Goal: Information Seeking & Learning: Understand process/instructions

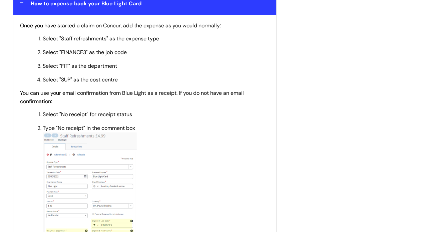
scroll to position [800, 0]
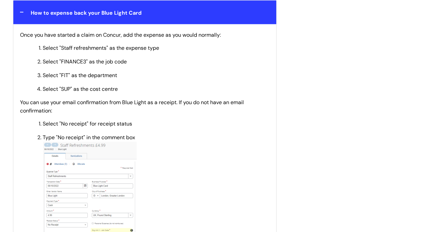
click at [95, 173] on img at bounding box center [90, 217] width 94 height 152
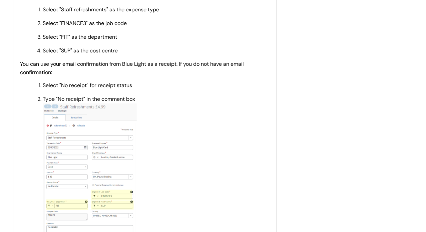
scroll to position [766, 0]
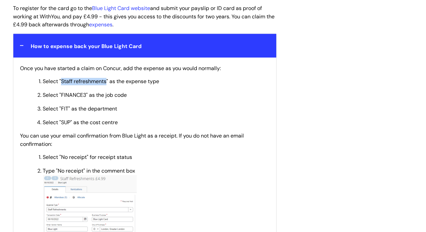
drag, startPoint x: 61, startPoint y: 70, endPoint x: 107, endPoint y: 69, distance: 46.7
click at [107, 78] on span "Select "Staff refreshments" as the expense type" at bounding box center [101, 81] width 116 height 7
copy span "Staff refreshments"
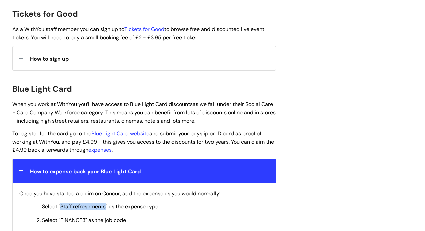
scroll to position [600, 0]
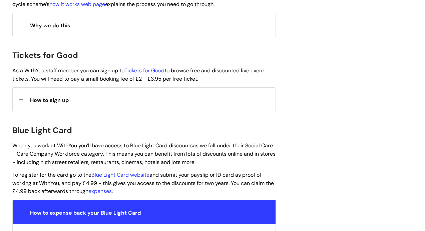
click at [19, 200] on div "How to expense back your Blue Light Card" at bounding box center [144, 212] width 263 height 24
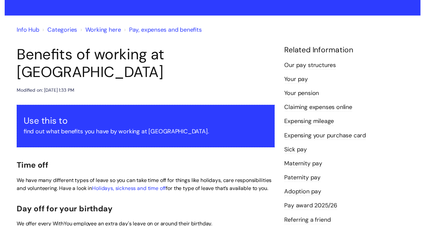
scroll to position [0, 0]
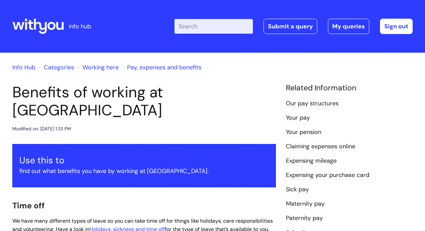
click at [213, 28] on input "Enter your search term here..." at bounding box center [213, 26] width 78 height 15
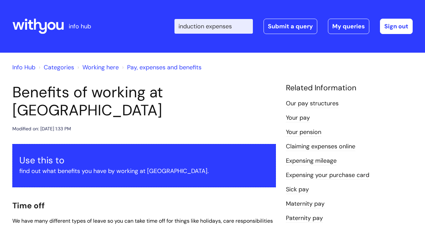
type input "induction expenses"
click button "Search" at bounding box center [0, 0] width 0 height 0
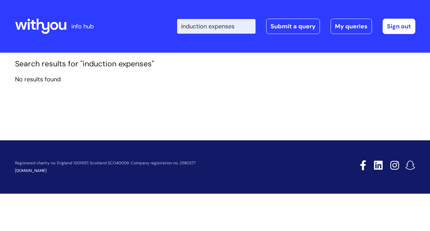
drag, startPoint x: 0, startPoint y: 0, endPoint x: 185, endPoint y: 31, distance: 187.2
click at [185, 31] on input "induction expenses" at bounding box center [216, 26] width 78 height 15
type input "expenses"
click button "Search" at bounding box center [0, 0] width 0 height 0
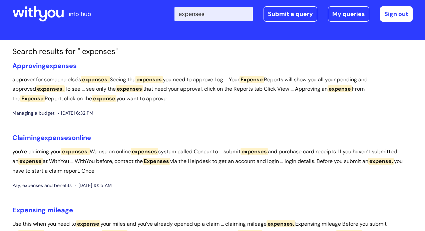
scroll to position [33, 0]
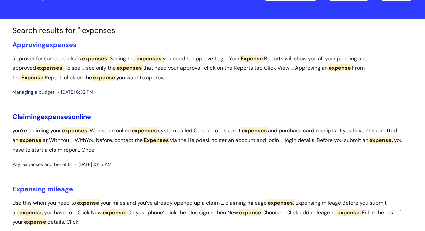
click at [79, 116] on link "Claiming expenses online" at bounding box center [51, 116] width 79 height 9
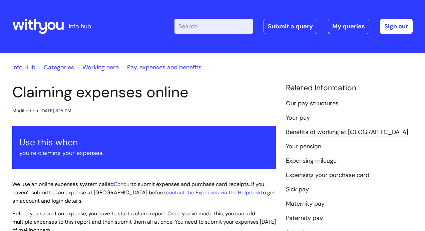
drag, startPoint x: 38, startPoint y: 27, endPoint x: 31, endPoint y: 22, distance: 9.0
click at [38, 26] on icon at bounding box center [37, 26] width 51 height 16
